Goal: Transaction & Acquisition: Obtain resource

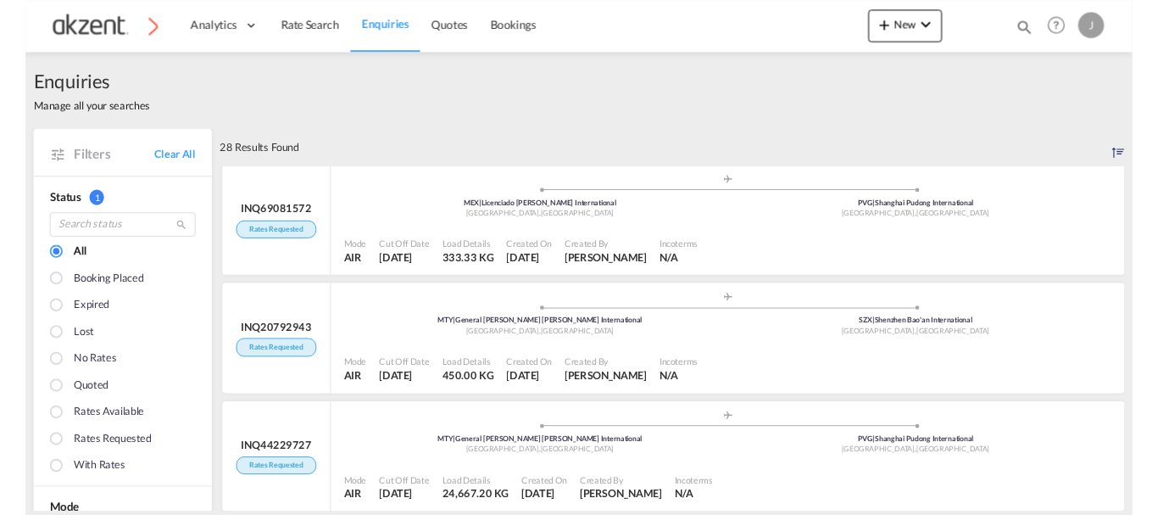
scroll to position [34, 0]
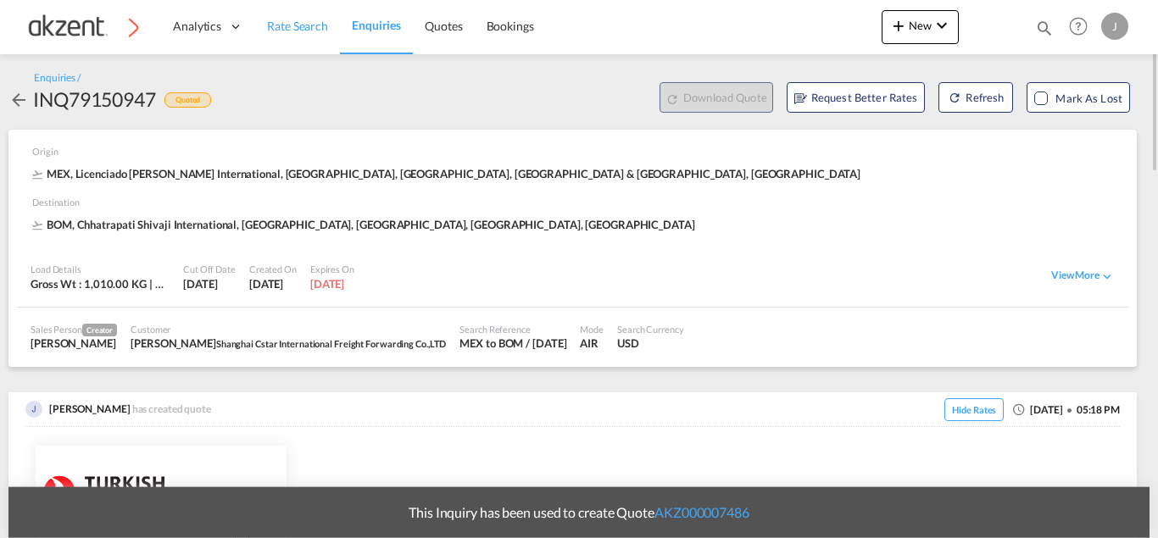
click at [295, 31] on span "Rate Search" at bounding box center [297, 26] width 61 height 14
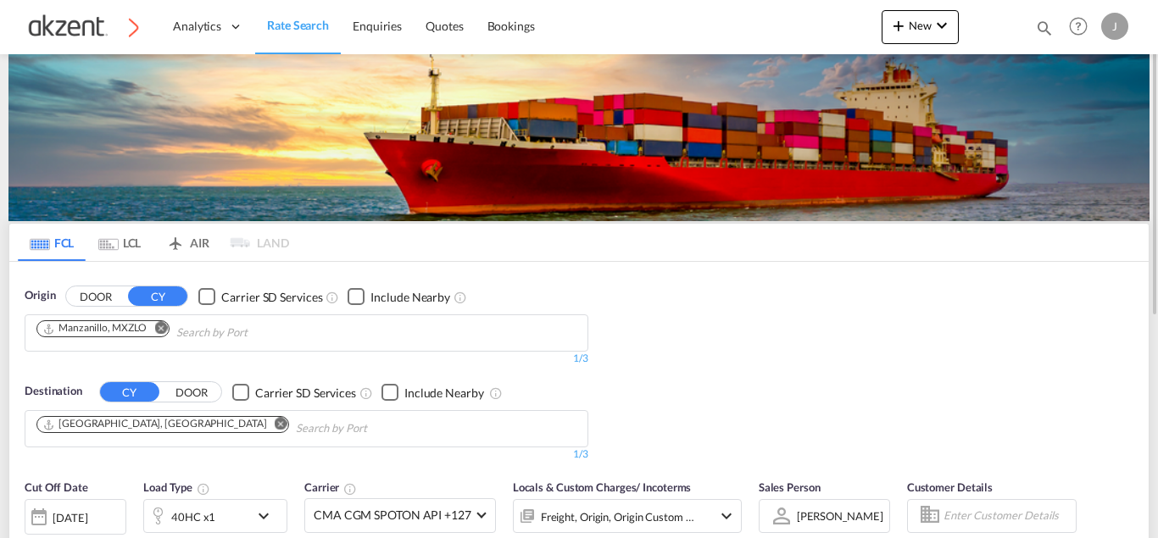
click at [197, 240] on md-tab-item "AIR" at bounding box center [187, 242] width 68 height 37
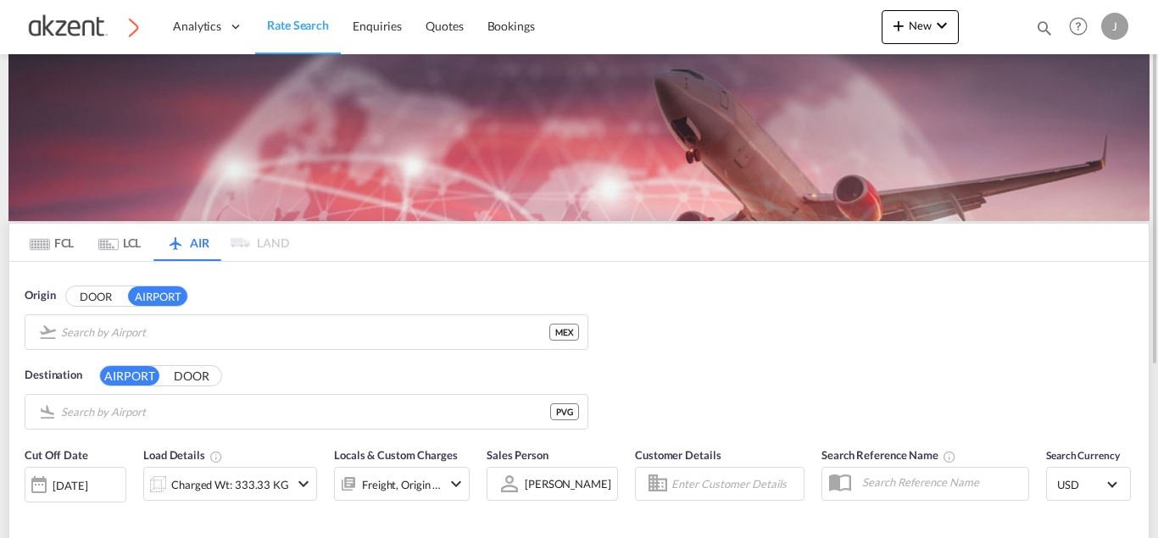
type input "Licenciado Benito Juarez International, Mexico City, MEX"
type input "Shanghai Pudong International, Shanghai, PVG"
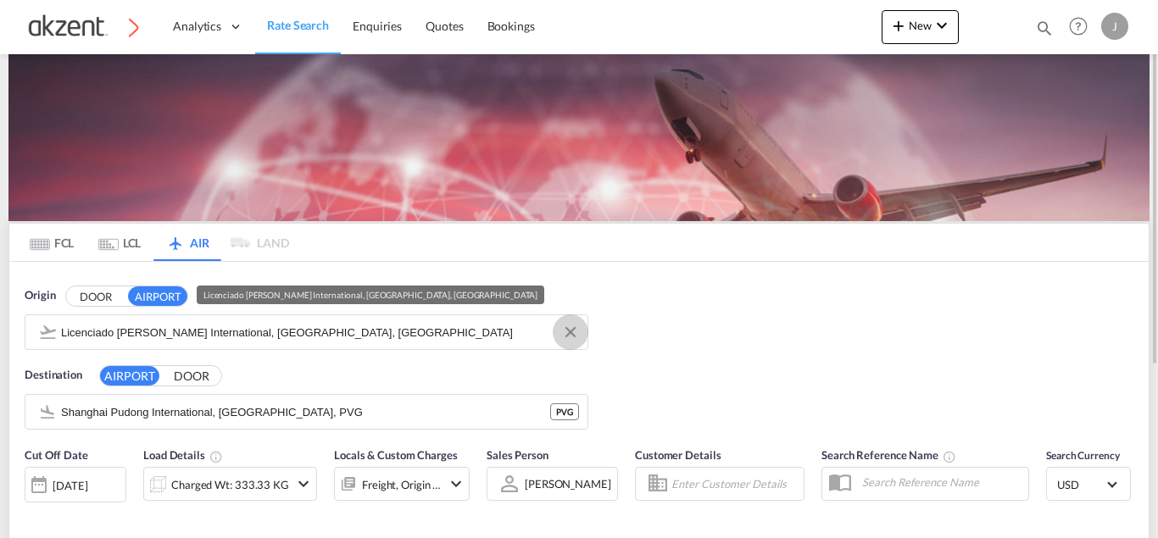
click at [572, 334] on button "Clear Input" at bounding box center [570, 332] width 25 height 25
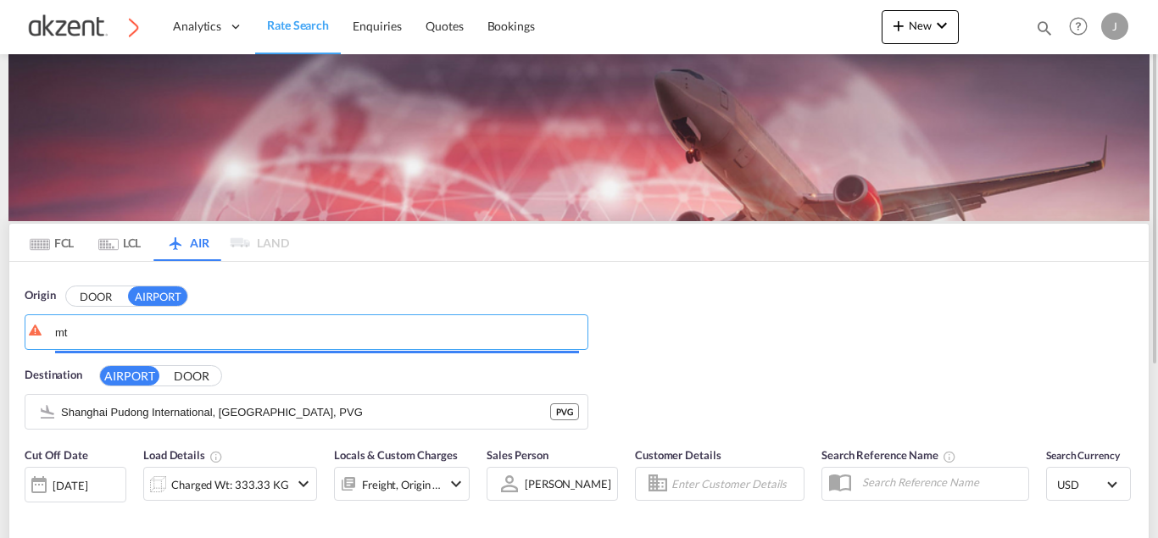
type input "m"
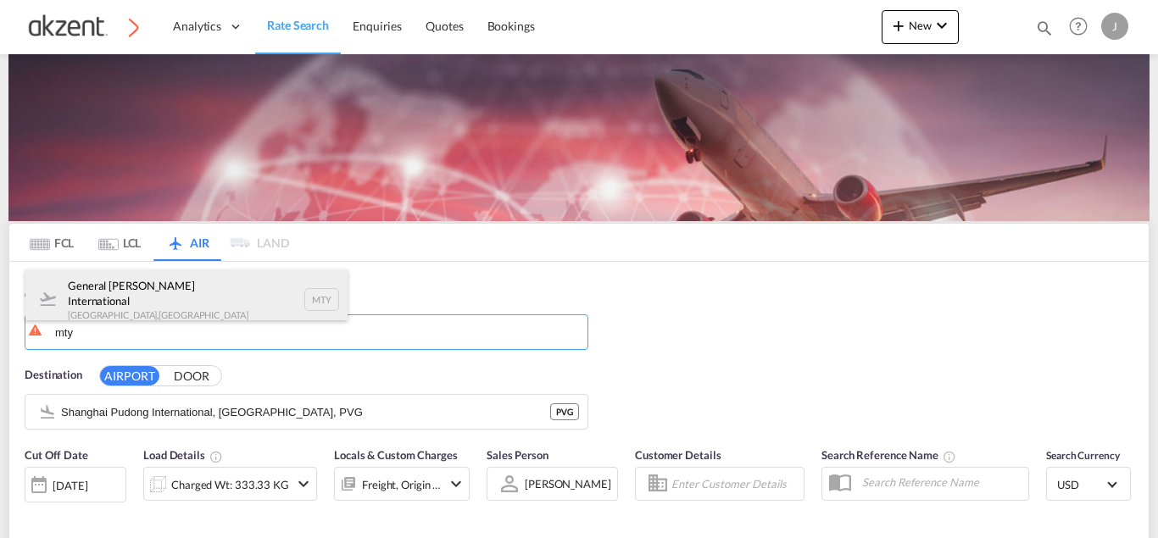
click at [328, 290] on div "General Mariano Escobedo International Monterrey , Mexico MTY" at bounding box center [186, 300] width 322 height 61
type input "General Mariano Escobedo International, Monterrey, MTY"
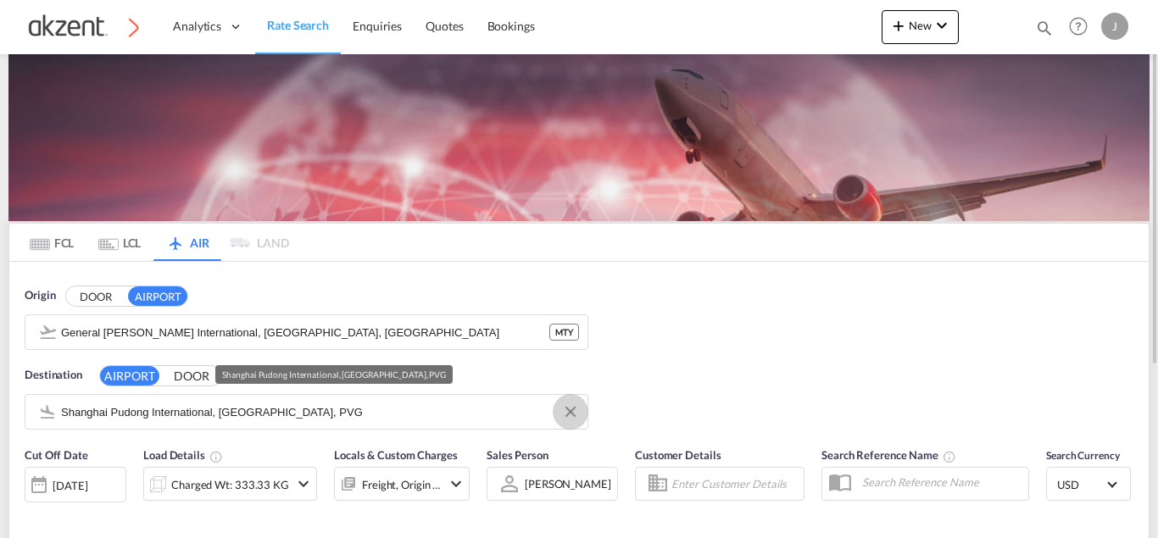
click at [572, 410] on button "Clear Input" at bounding box center [570, 411] width 25 height 25
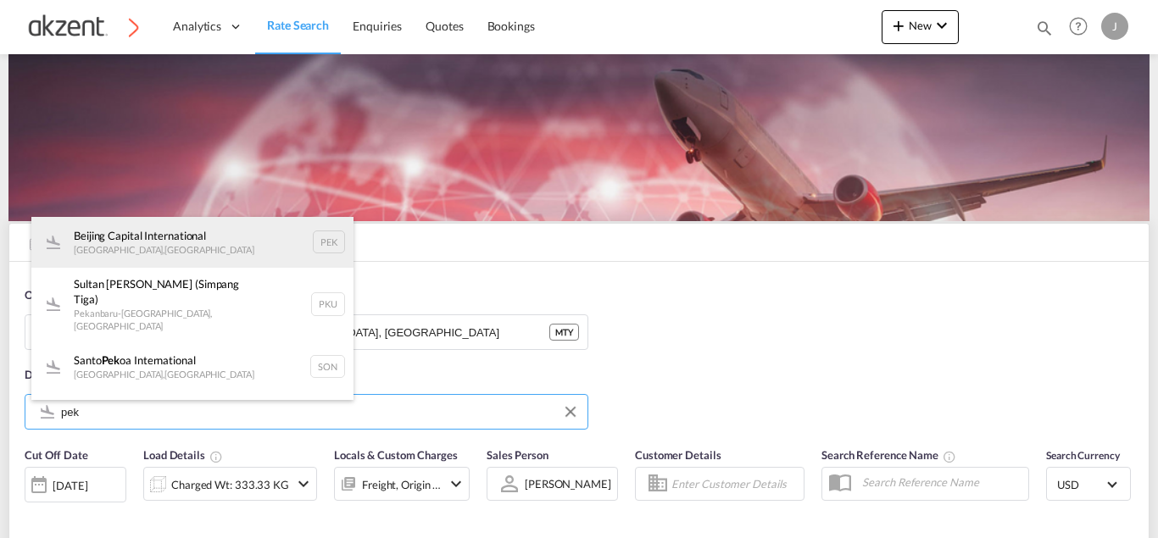
click at [332, 242] on div "Beijing Capital International Beijing , China PEK" at bounding box center [192, 242] width 322 height 51
type input "Beijing Capital International, Beijing, PEK"
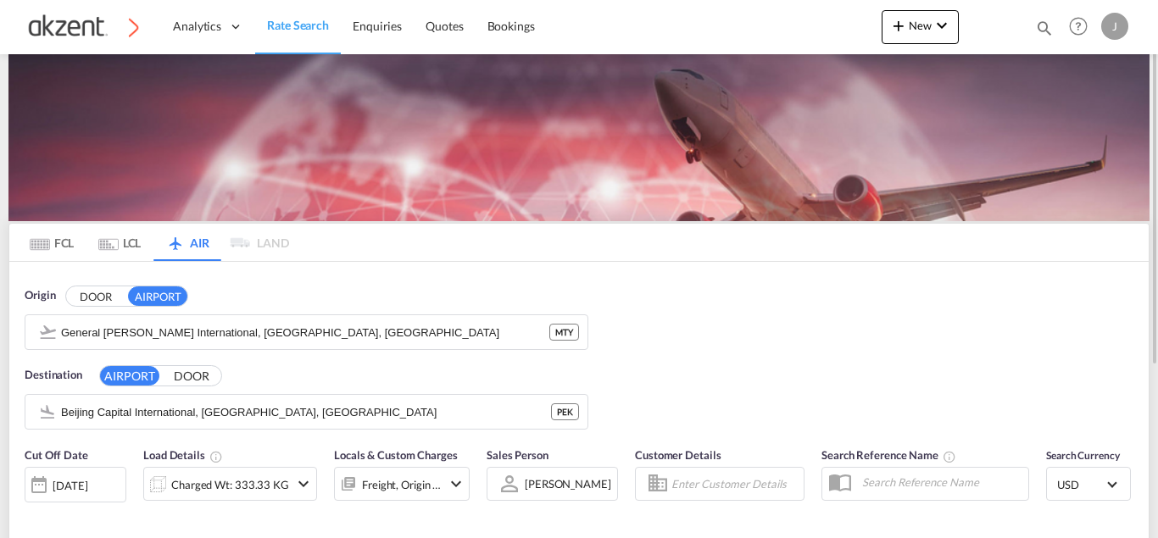
click at [252, 466] on md-input-container "Charged Wt: 333.33 KG" at bounding box center [230, 481] width 174 height 34
click at [248, 490] on div "Charged Wt: 333.33 KG" at bounding box center [230, 485] width 118 height 24
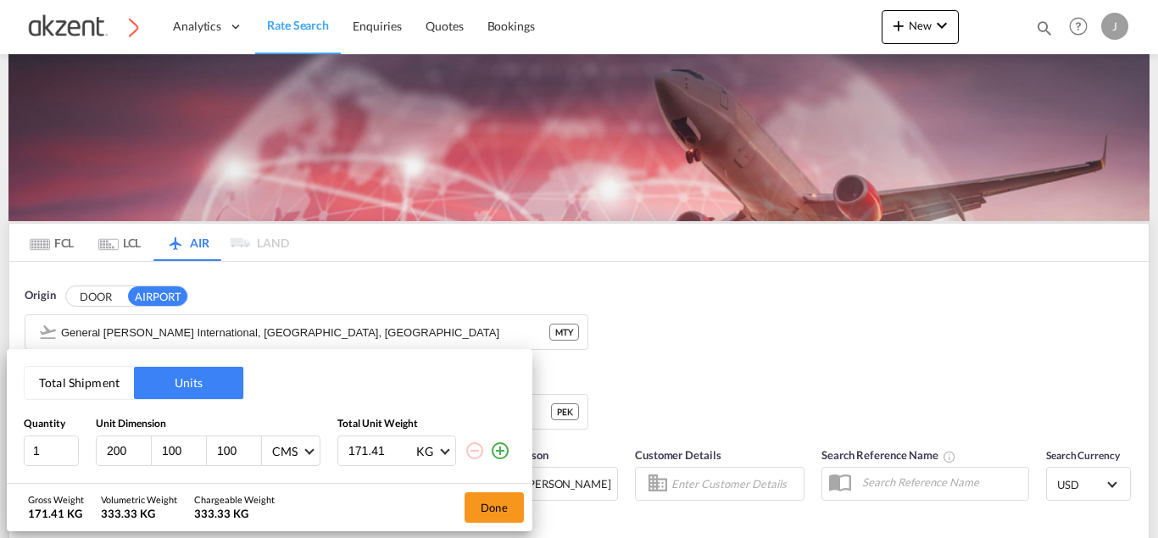
click at [130, 453] on input "200" at bounding box center [128, 450] width 46 height 15
type input "2"
click at [183, 448] on input "100" at bounding box center [183, 450] width 46 height 15
type input "1"
click at [236, 443] on input "100" at bounding box center [238, 450] width 46 height 15
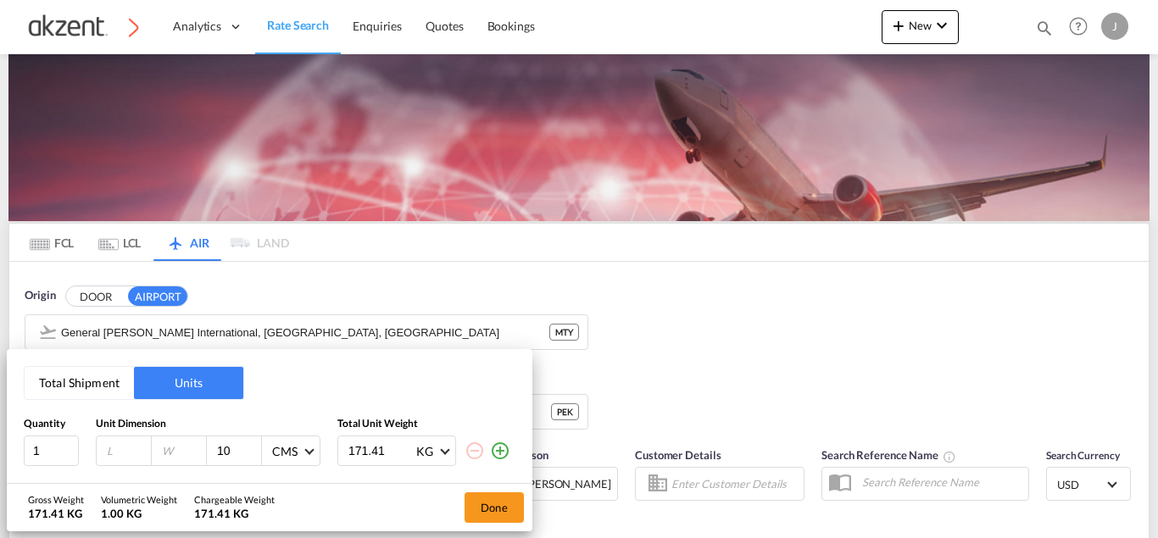
type input "1"
click at [384, 448] on input "171.4" at bounding box center [381, 451] width 68 height 29
type input "1"
click at [42, 456] on input "1" at bounding box center [51, 451] width 55 height 31
type input "40"
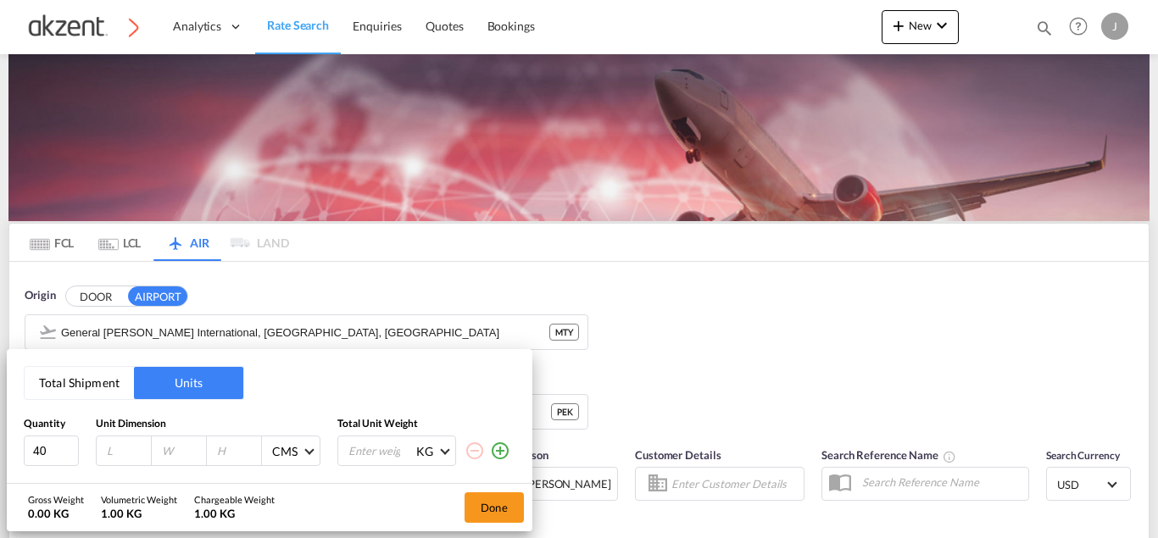
click at [355, 442] on input "number" at bounding box center [381, 451] width 68 height 29
type input "15.417"
click at [115, 446] on input "number" at bounding box center [128, 450] width 46 height 15
type input "64"
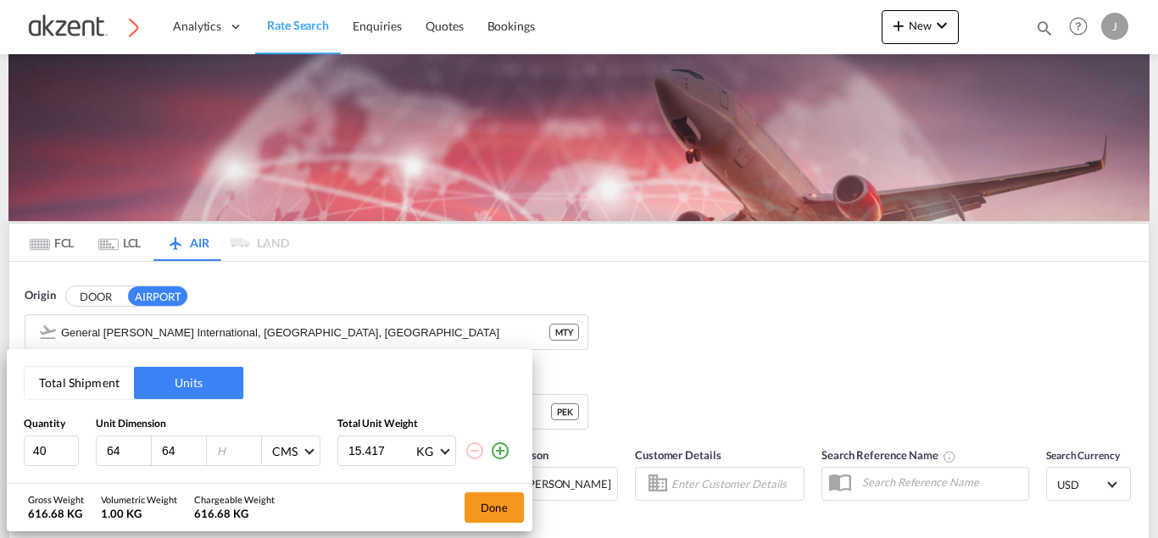
click at [212, 441] on div at bounding box center [234, 451] width 55 height 29
click at [221, 443] on input "number" at bounding box center [238, 450] width 46 height 15
type input "40"
click at [497, 512] on button "Done" at bounding box center [494, 508] width 59 height 31
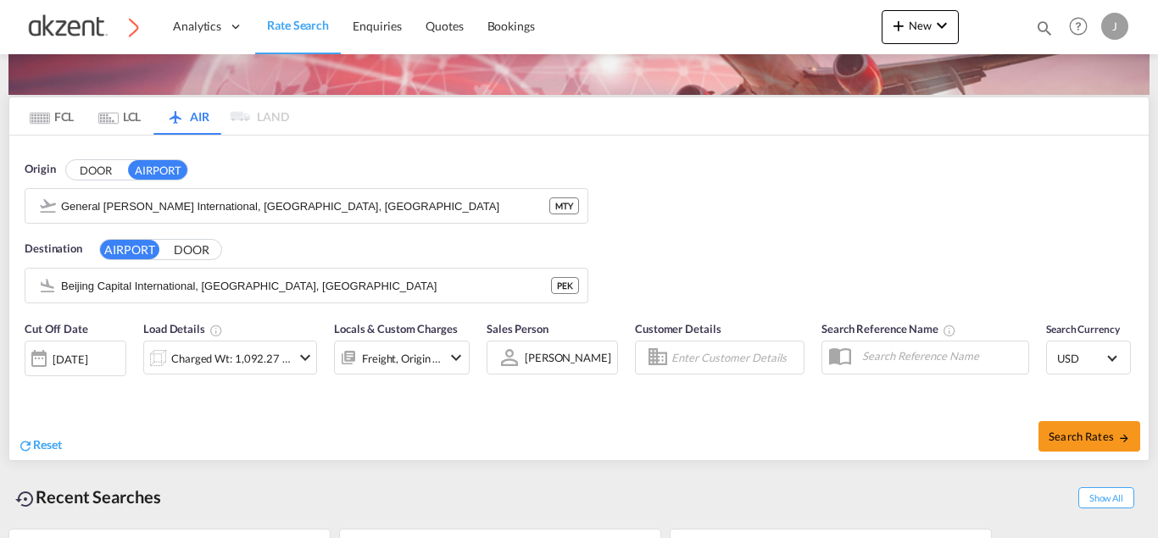
scroll to position [150, 0]
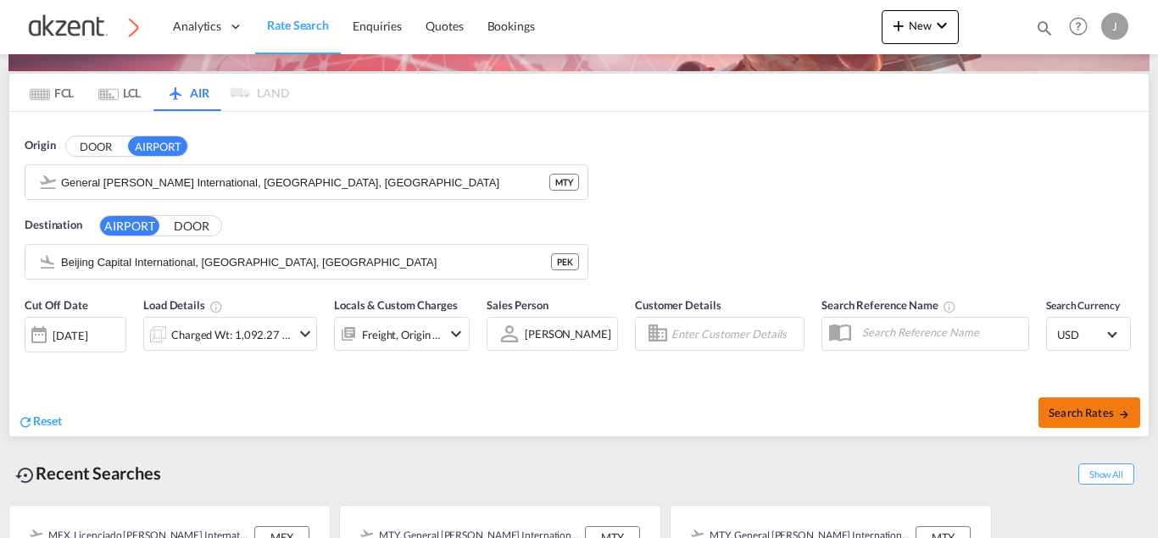
click at [1097, 415] on span "Search Rates" at bounding box center [1089, 413] width 81 height 14
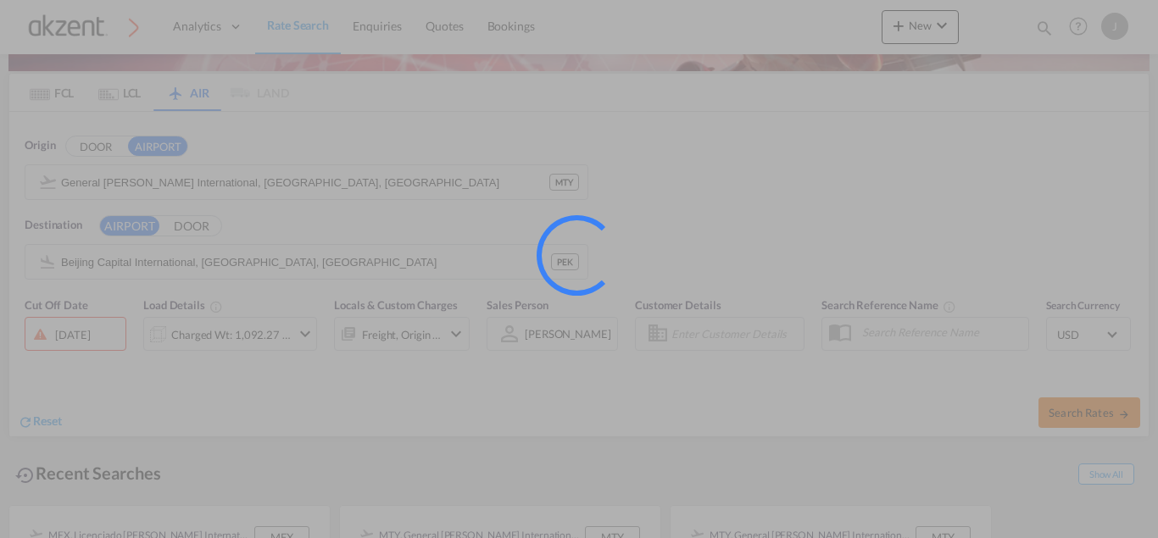
type input "MTY to PEK / 2 Sep 2025"
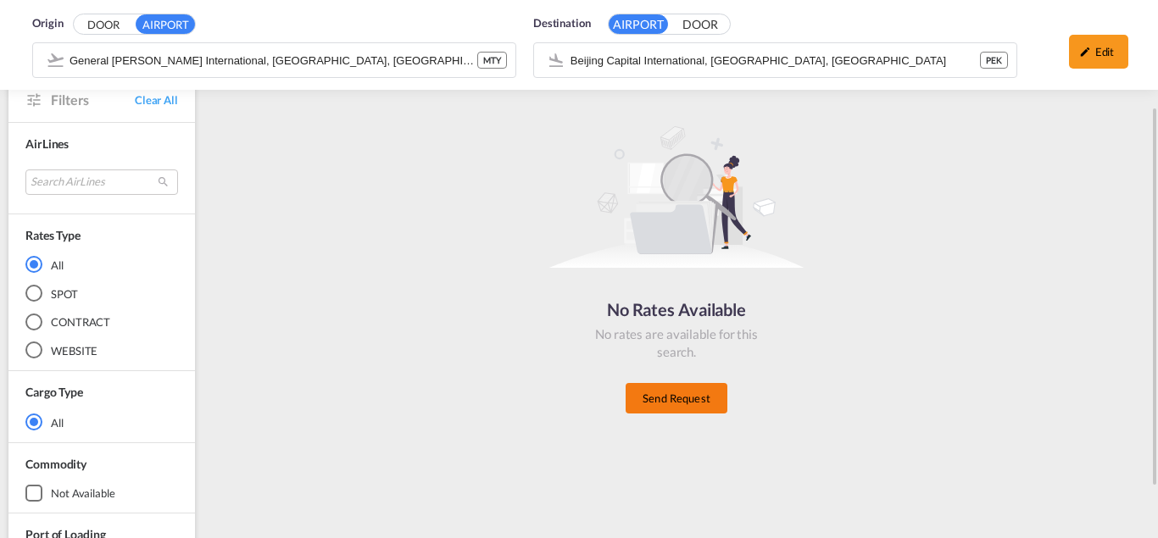
click at [665, 403] on button "Send Request" at bounding box center [677, 398] width 102 height 31
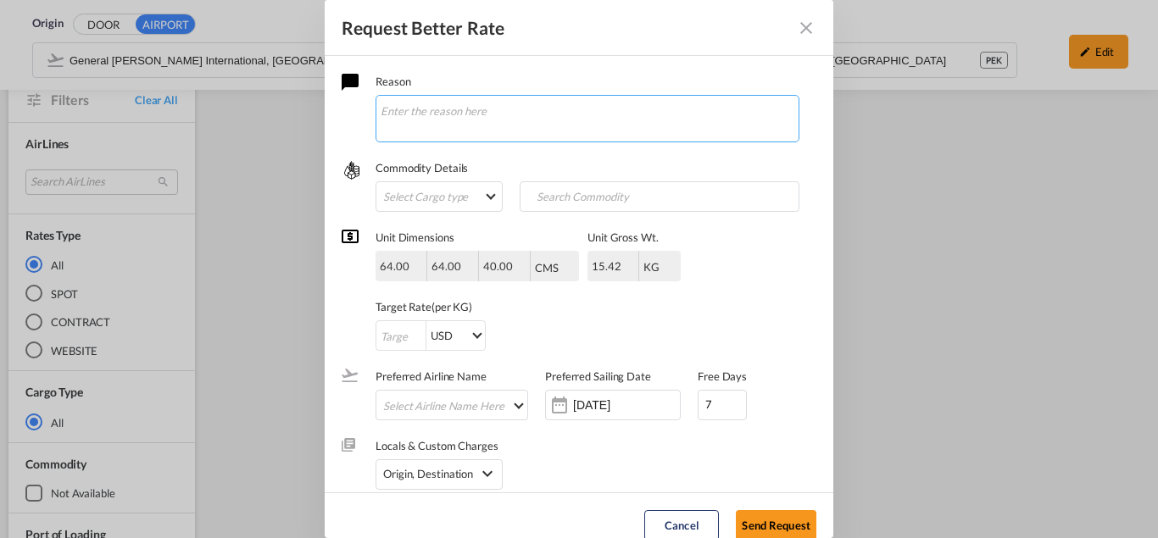
click at [550, 125] on textarea "Request Better Rate ..." at bounding box center [588, 118] width 424 height 47
type textarea "J"
type textarea "h"
paste textarea "total: 40 boxes/ 616.68kg/ 6.55cbm 64 X 64 X 40cm each, send the goods to the a…"
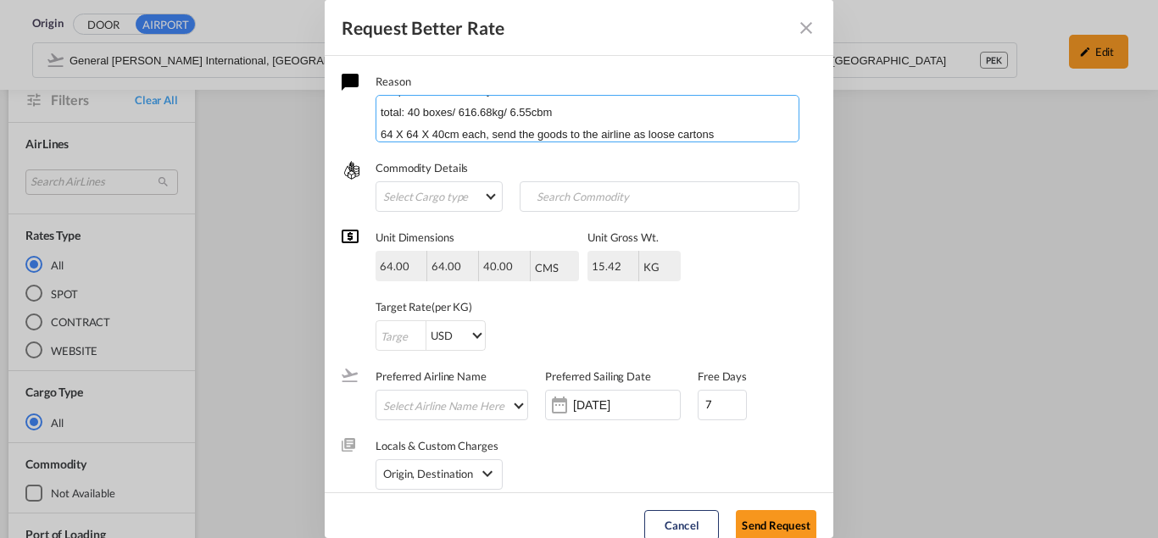
scroll to position [69, 0]
click at [494, 134] on textarea "Hola Natalia, me ayudas con la siguiente EXW. Requerire maniobras y aduana. tot…" at bounding box center [588, 118] width 424 height 47
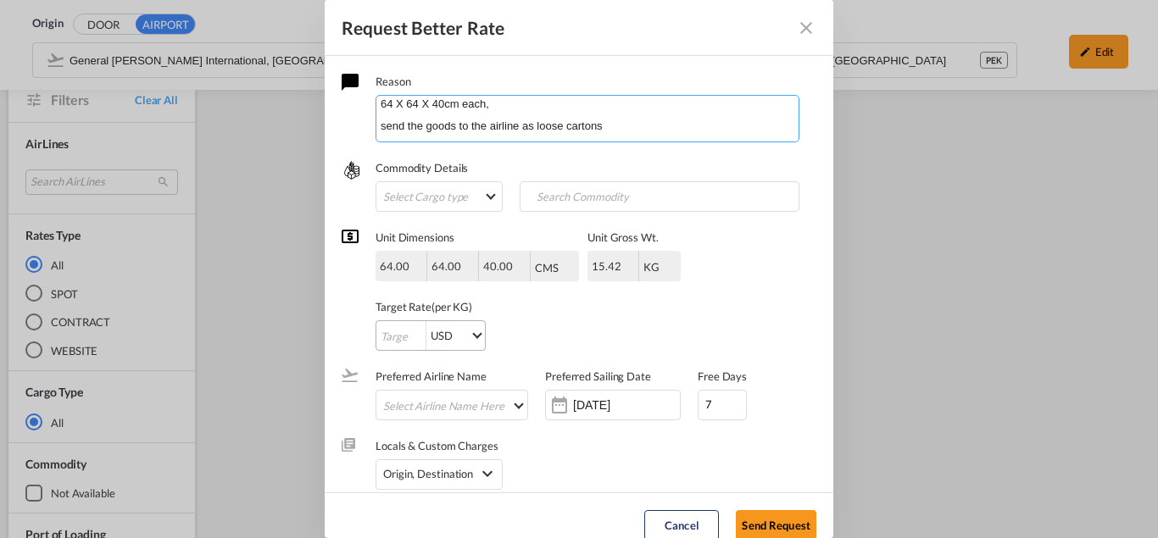
type textarea "Hola Natalia, me ayudas con la siguiente EXW. Requerire maniobras y aduana. tot…"
click at [389, 333] on input "Request Better Rate ..." at bounding box center [400, 336] width 49 height 31
type input "1"
click at [624, 395] on div "01 Sep 2025" at bounding box center [613, 405] width 136 height 31
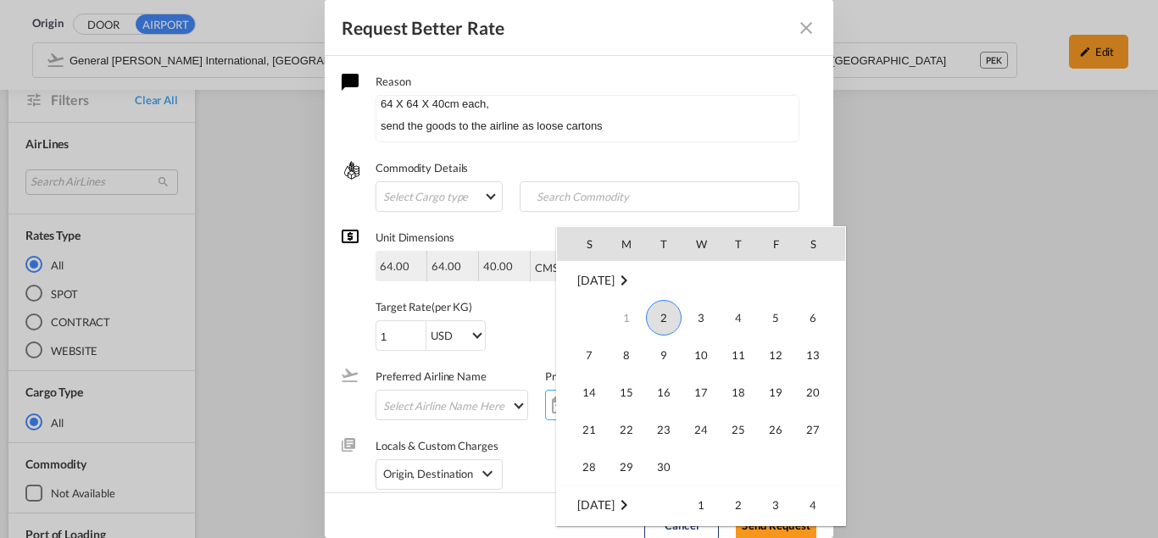
click at [655, 316] on span "2" at bounding box center [664, 318] width 36 height 36
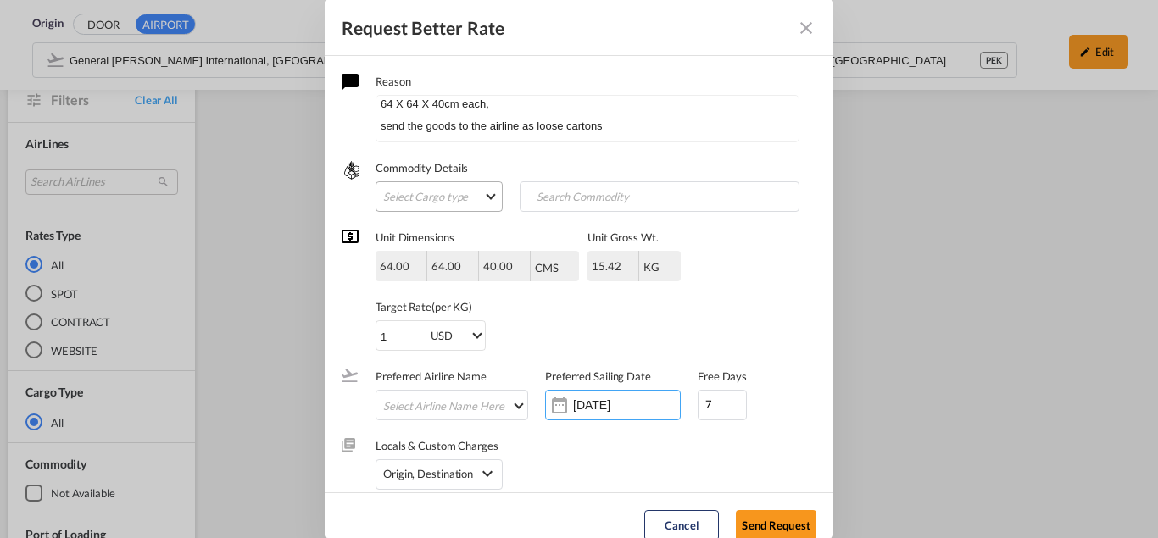
click at [465, 198] on md-select "Select Cargo type FAK GCR GDSM General Cargo Hazardous Cargo Ambient Foodstuff …" at bounding box center [439, 196] width 127 height 31
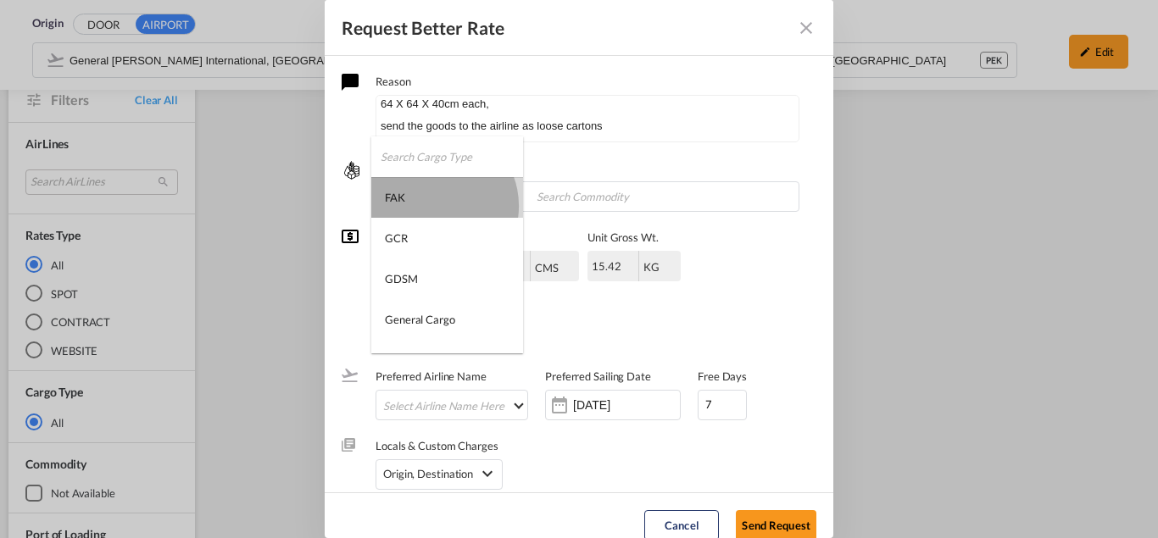
click at [433, 206] on md-option "FAK" at bounding box center [447, 197] width 152 height 41
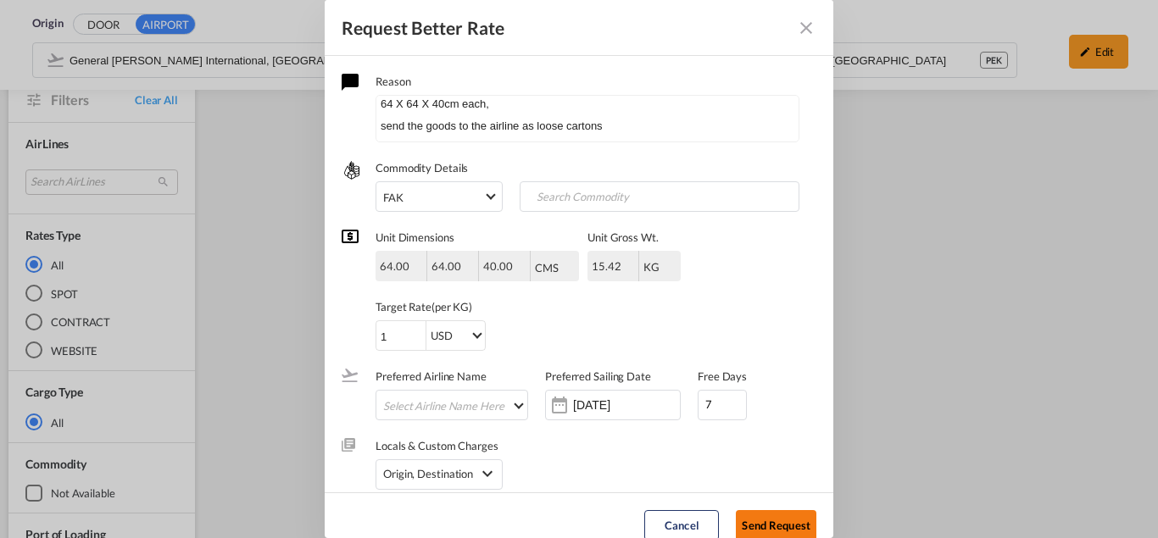
click at [777, 526] on button "Send Request" at bounding box center [776, 525] width 81 height 31
type input "01 Sep 2025"
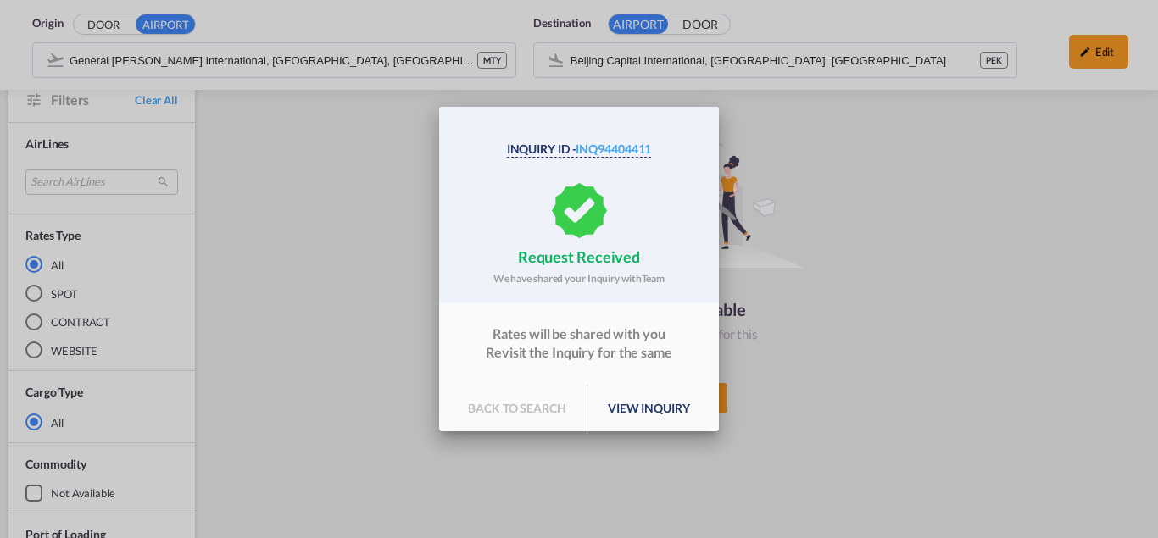
click at [642, 416] on p "view inquiry" at bounding box center [648, 408] width 123 height 47
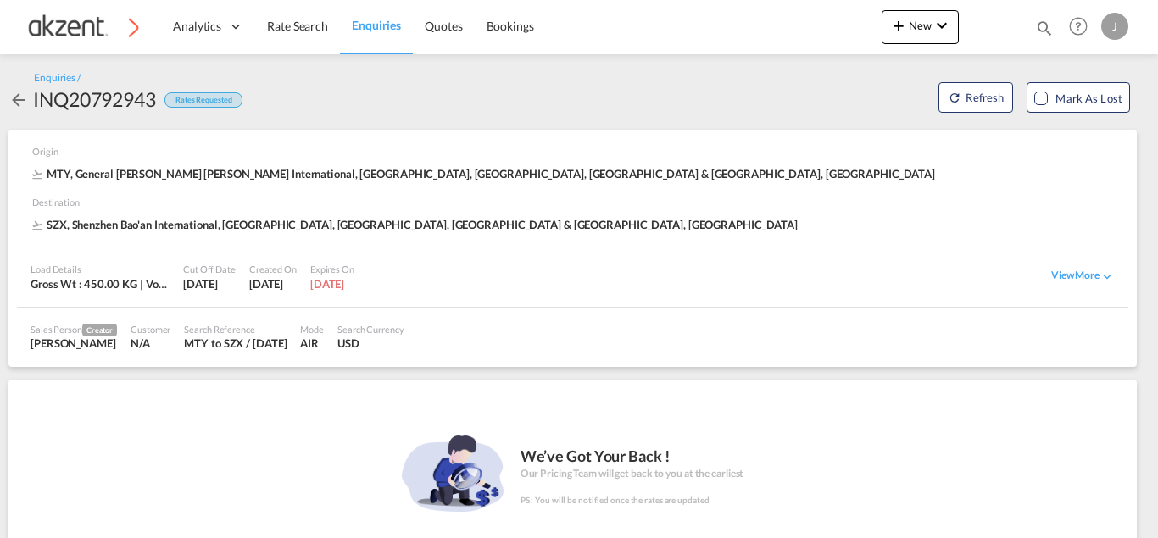
scroll to position [18, 0]
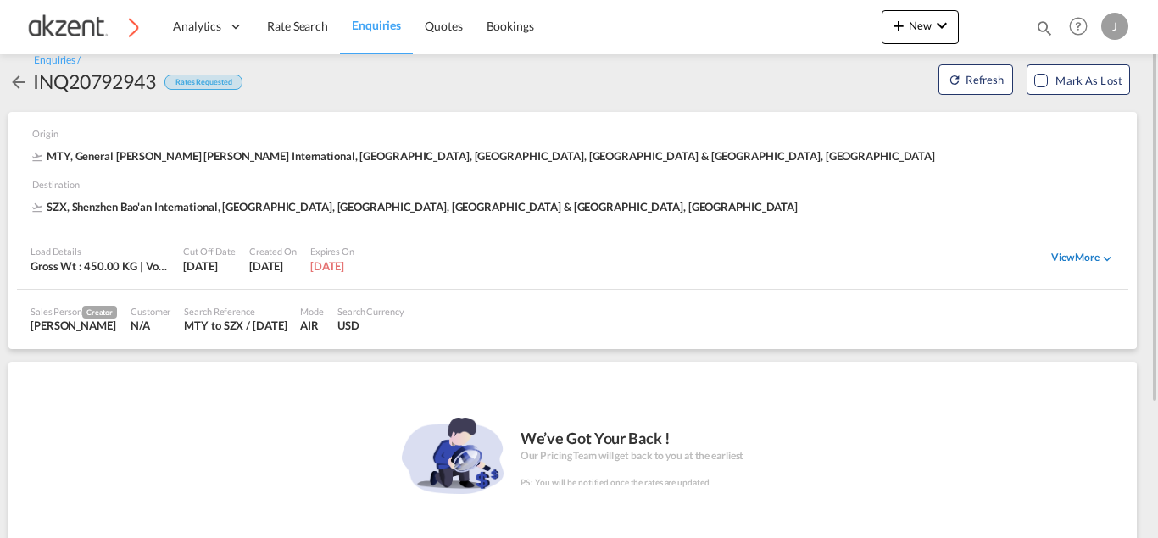
click at [1082, 253] on div "View More" at bounding box center [1083, 258] width 64 height 15
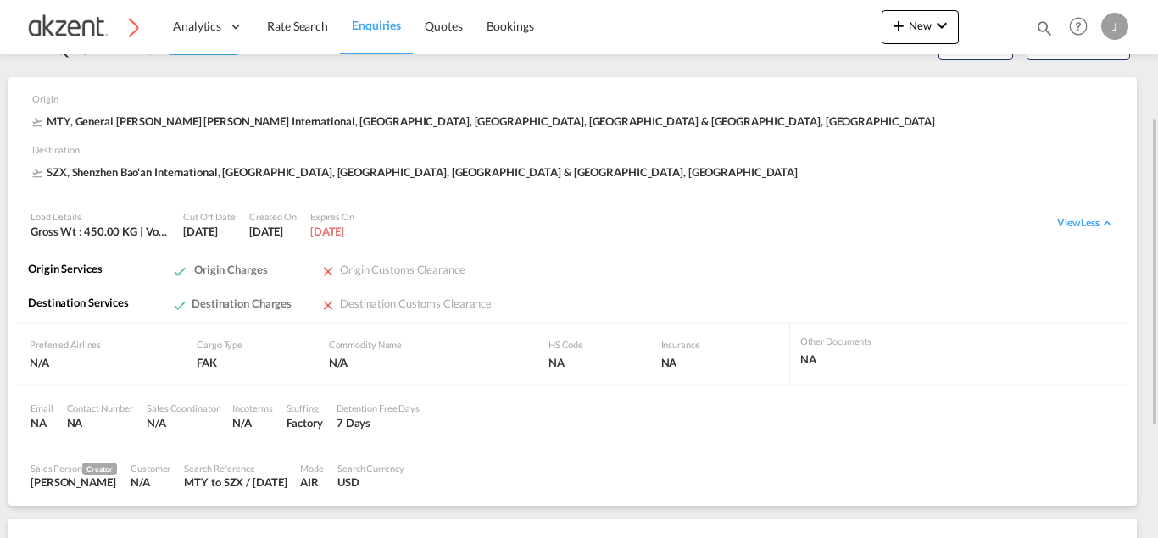
scroll to position [28, 0]
